Goal: Transaction & Acquisition: Purchase product/service

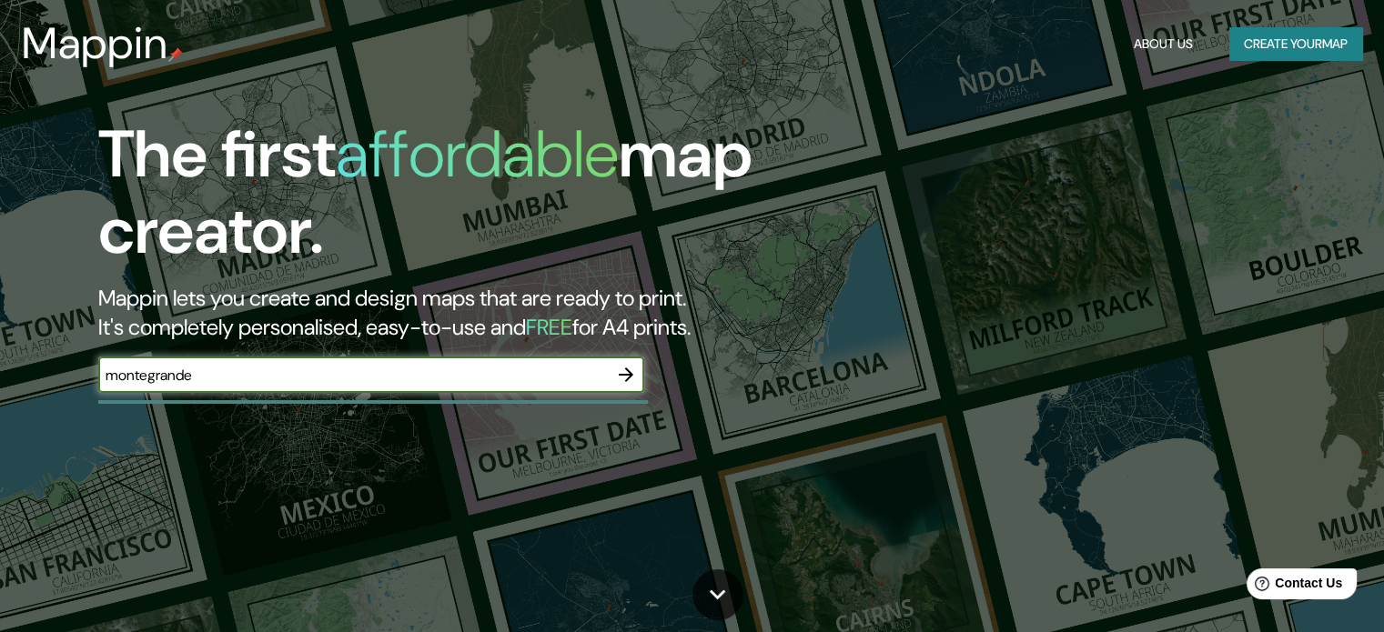
type input "montegrande"
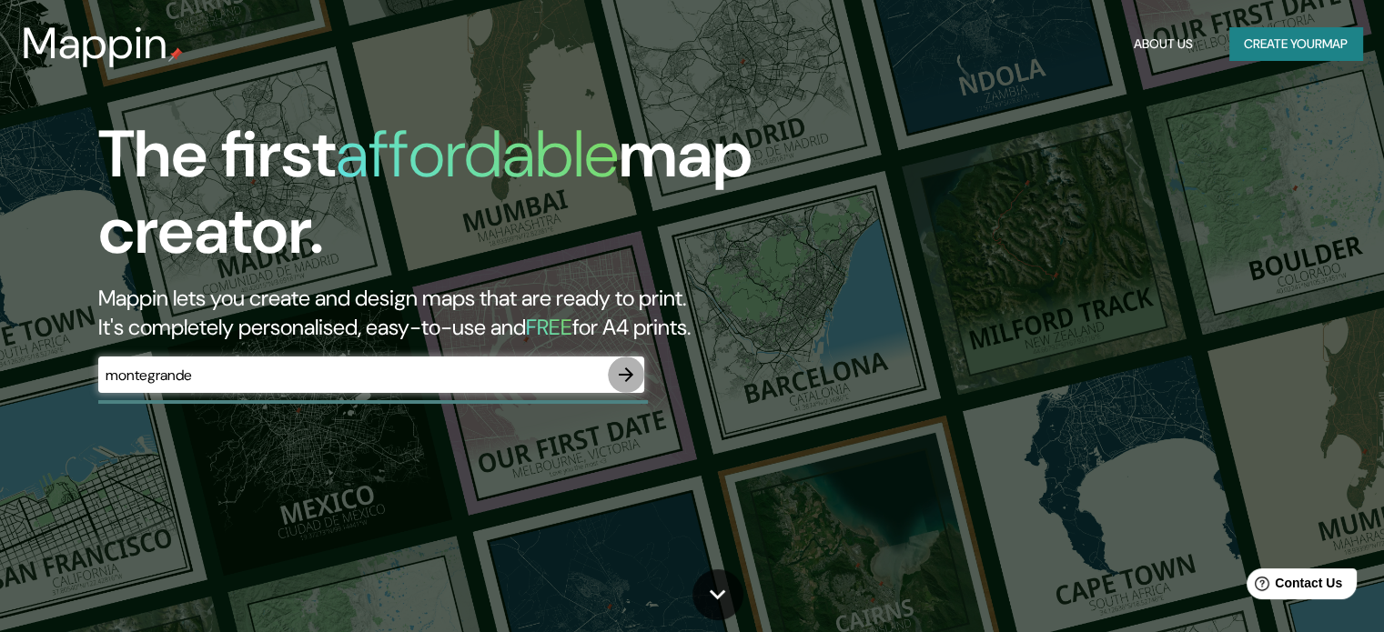
click at [617, 370] on icon "button" at bounding box center [626, 375] width 22 height 22
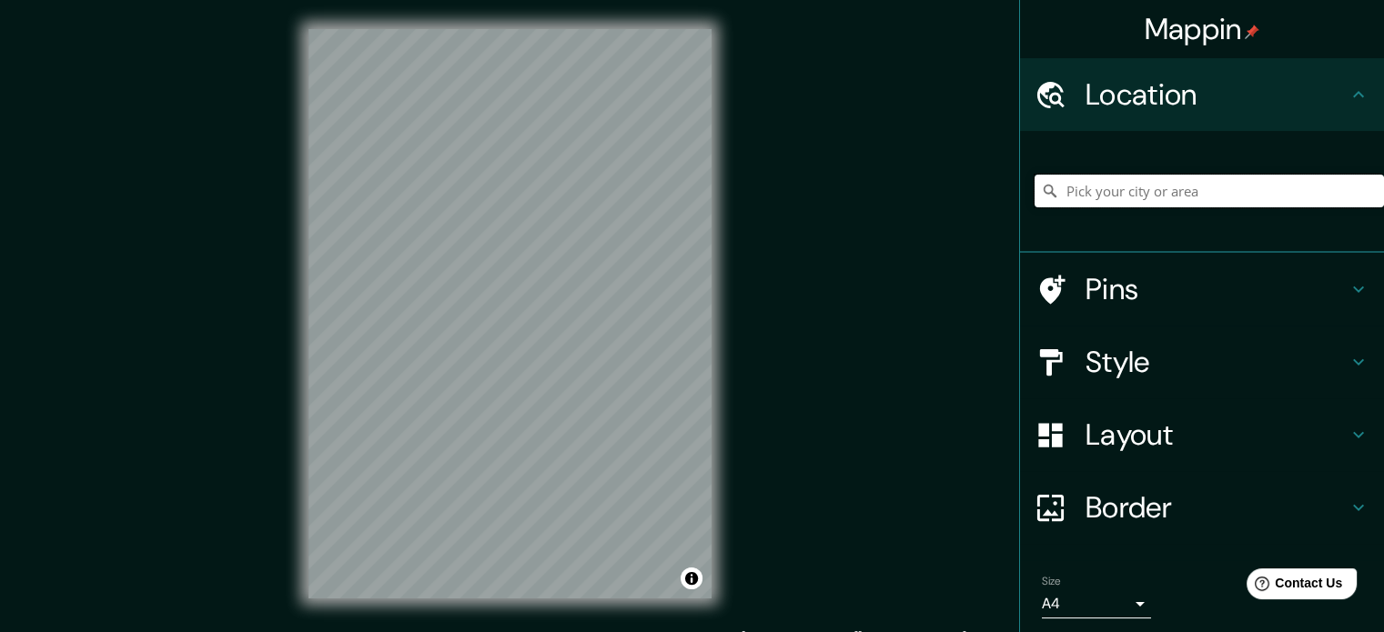
click at [1158, 188] on input "Pick your city or area" at bounding box center [1208, 191] width 349 height 33
click at [1264, 185] on input "Montegrande, O [GEOGRAPHIC_DATA], [GEOGRAPHIC_DATA], [GEOGRAPHIC_DATA]" at bounding box center [1208, 191] width 349 height 33
type input "Montegrande, O [GEOGRAPHIC_DATA], [GEOGRAPHIC_DATA], [GEOGRAPHIC_DATA]"
click at [1364, 186] on icon "Clear" at bounding box center [1369, 191] width 11 height 11
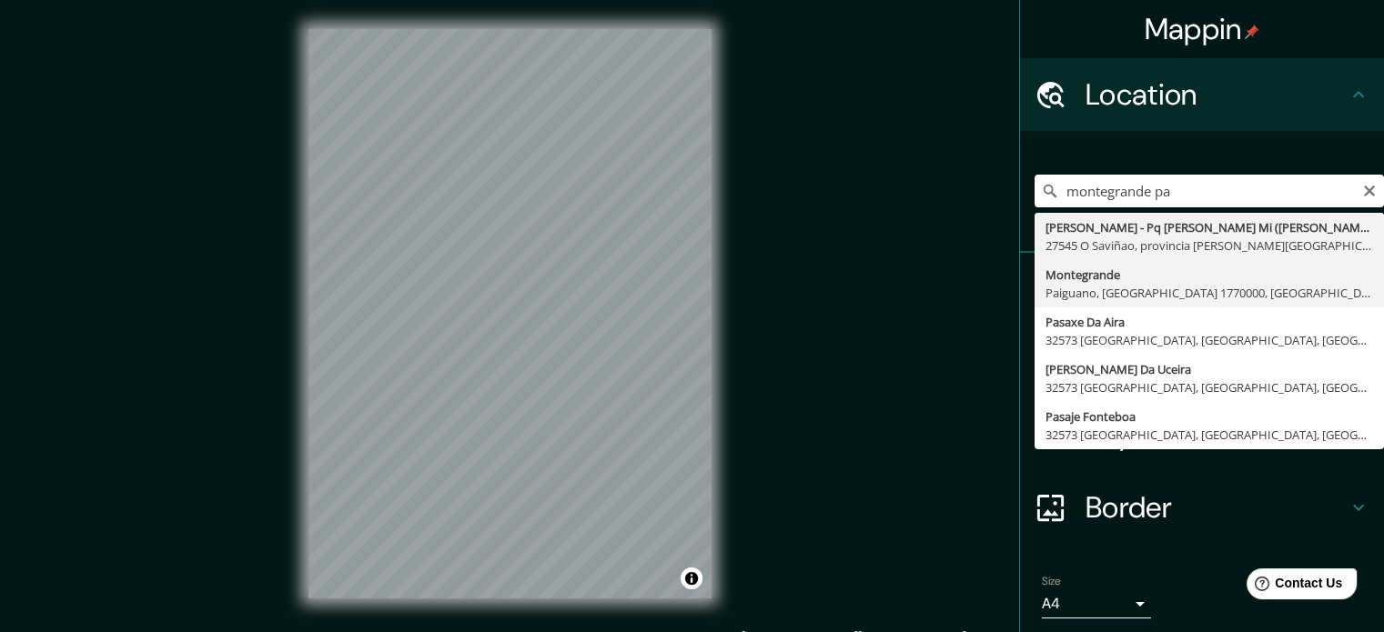
type input "Montegrande, [GEOGRAPHIC_DATA], [GEOGRAPHIC_DATA] 1770000, [GEOGRAPHIC_DATA]"
